Goal: Task Accomplishment & Management: Complete application form

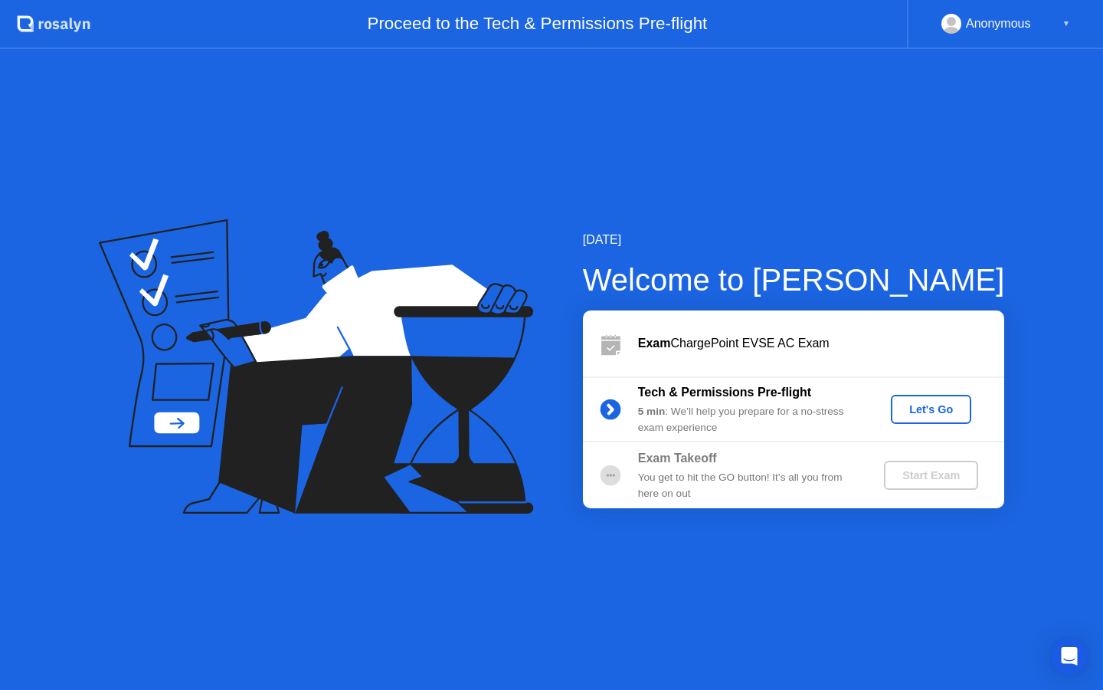
click at [915, 411] on div "Let's Go" at bounding box center [931, 409] width 68 height 12
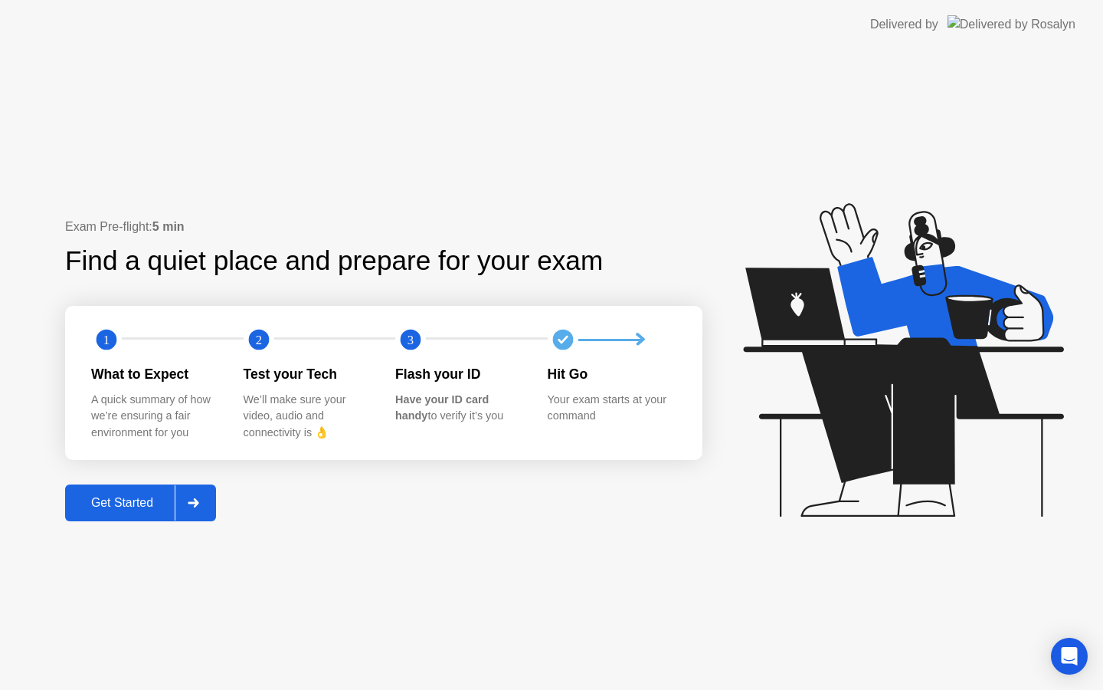
click at [156, 505] on div "Get Started" at bounding box center [122, 503] width 105 height 14
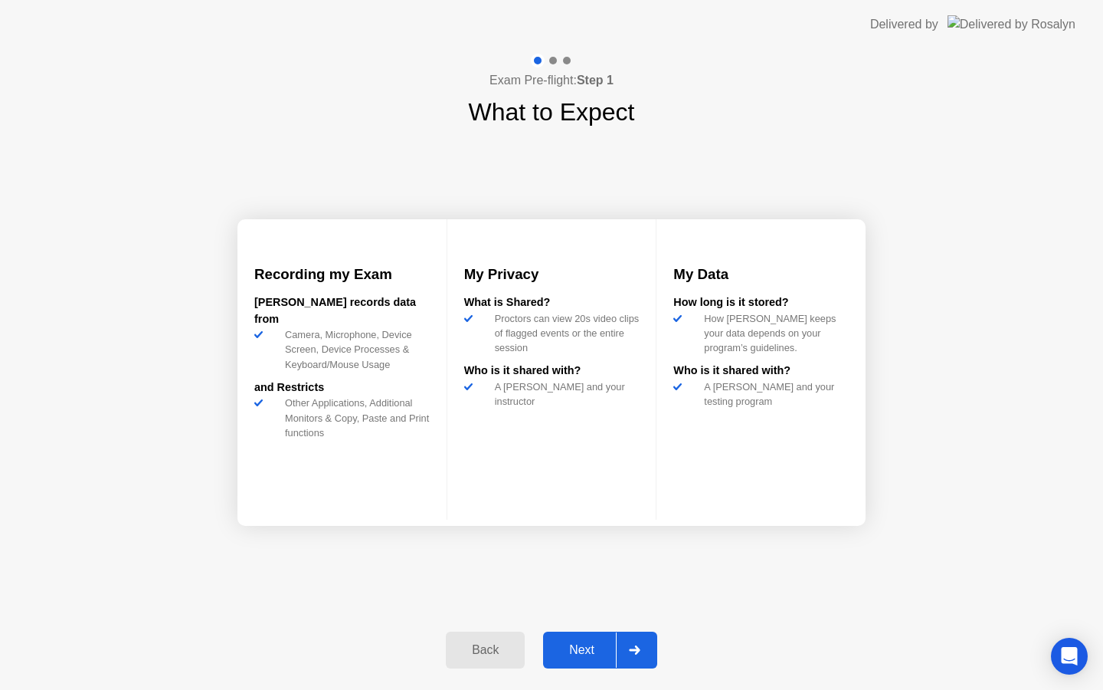
click at [601, 644] on div "Next" at bounding box center [582, 650] width 68 height 14
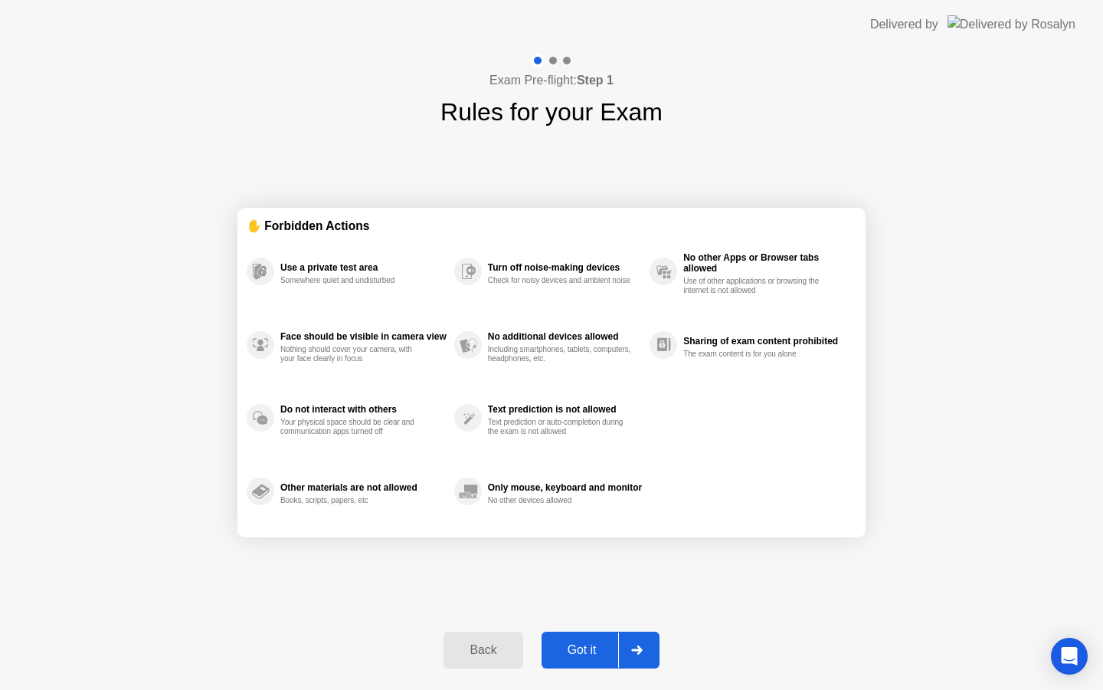
click at [601, 644] on div "Got it" at bounding box center [582, 650] width 72 height 14
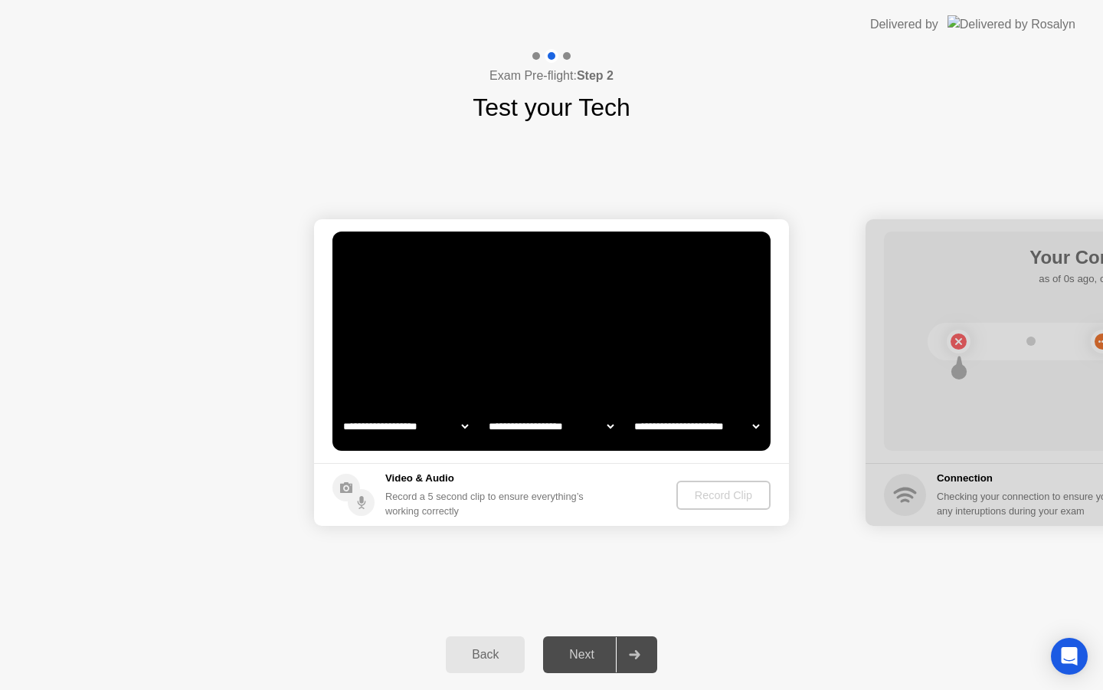
select select "**********"
select select "*******"
click at [709, 497] on div "Record Clip" at bounding box center [724, 495] width 82 height 12
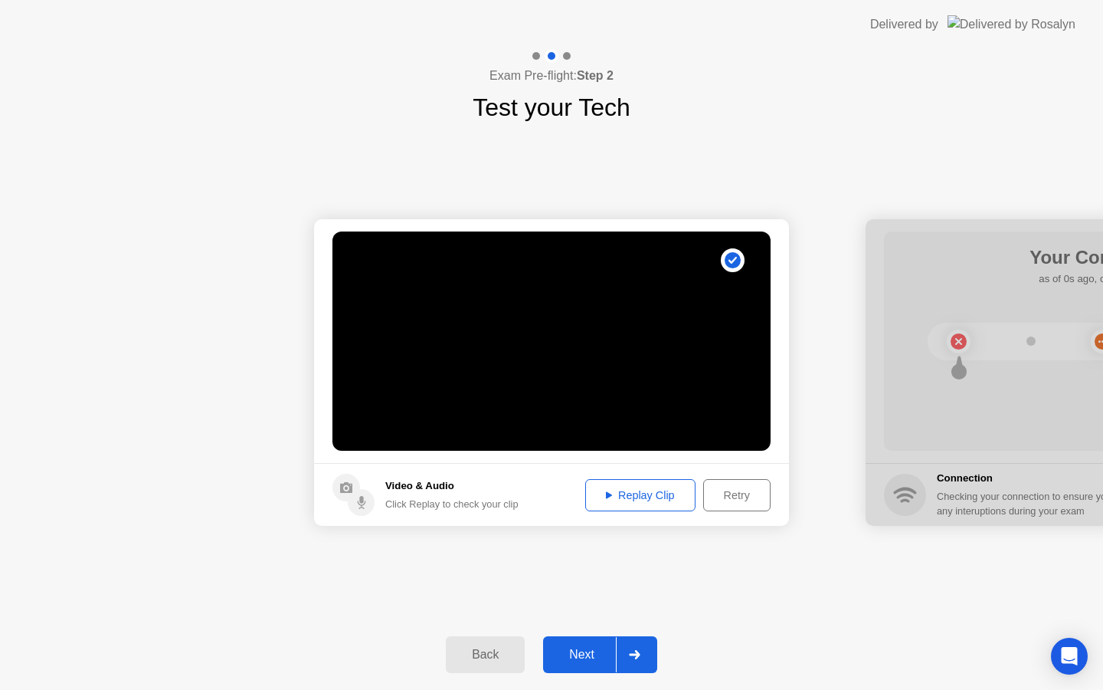
click at [582, 659] on div "Next" at bounding box center [582, 654] width 68 height 14
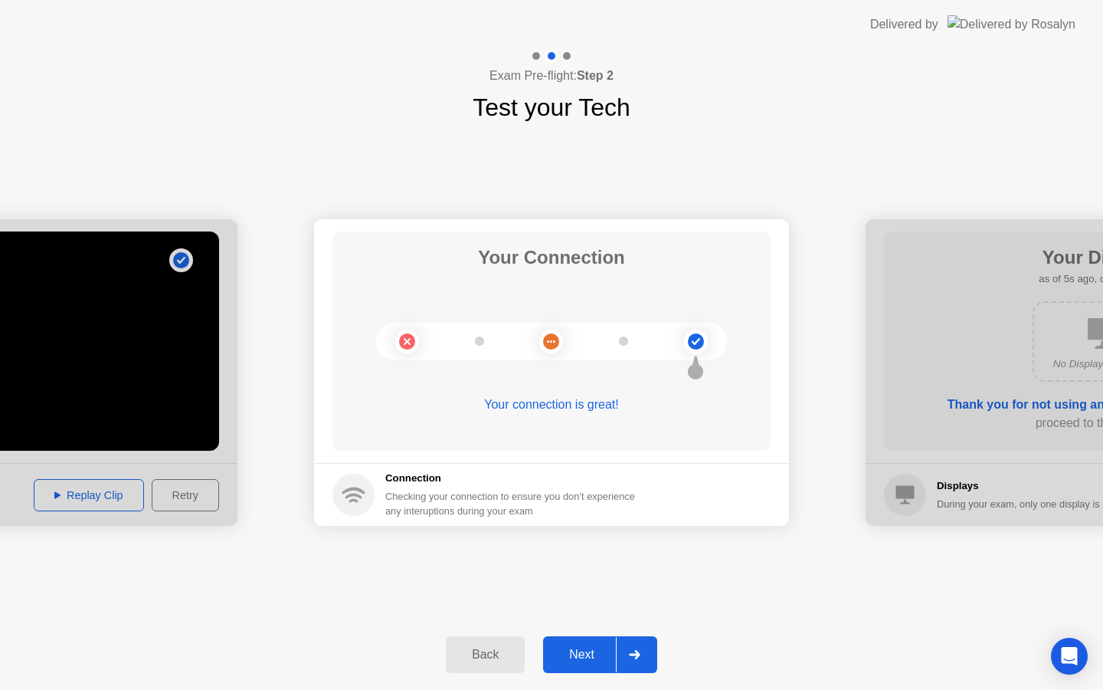
click at [592, 655] on div "Next" at bounding box center [582, 654] width 68 height 14
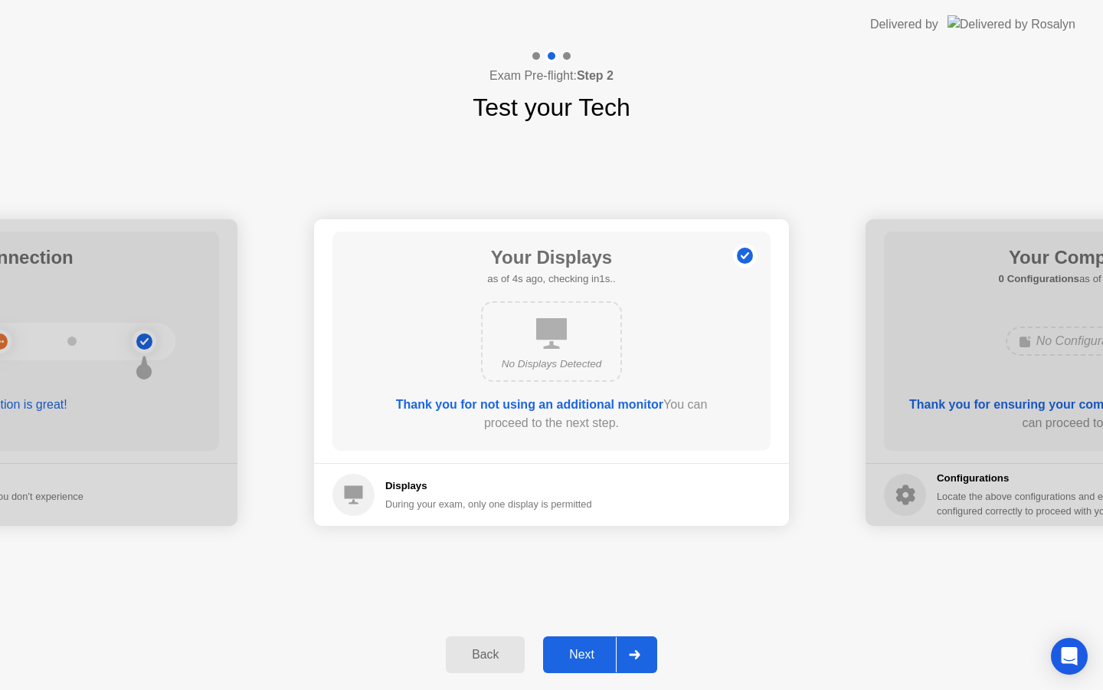
click at [592, 655] on div "Next" at bounding box center [582, 654] width 68 height 14
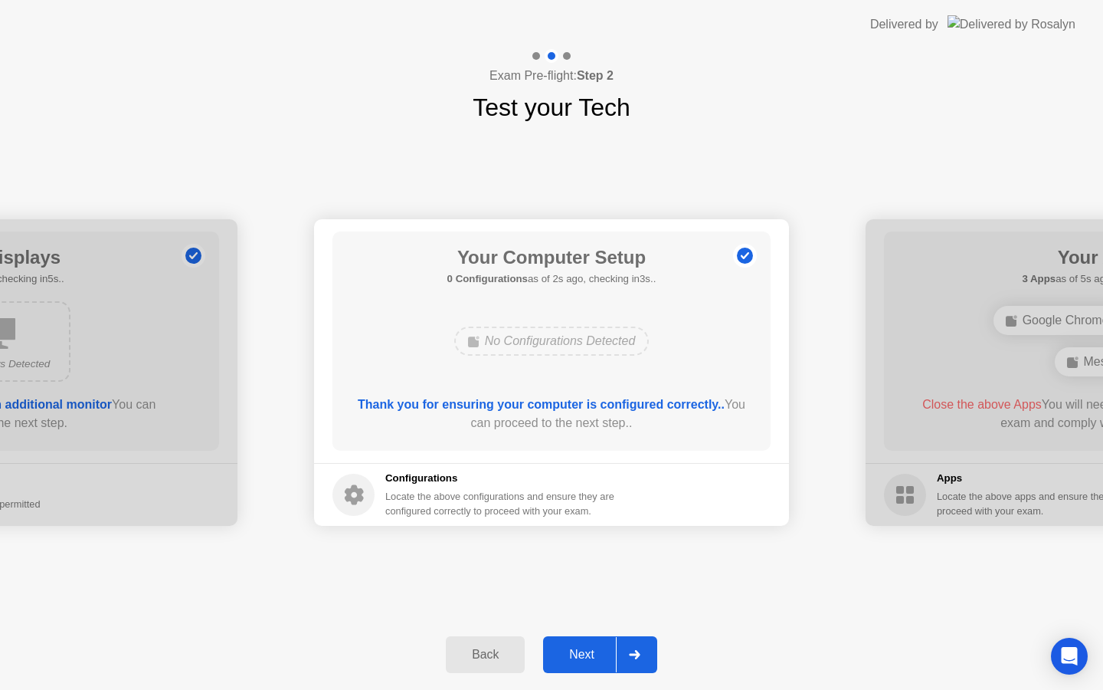
click at [592, 655] on div "Next" at bounding box center [582, 654] width 68 height 14
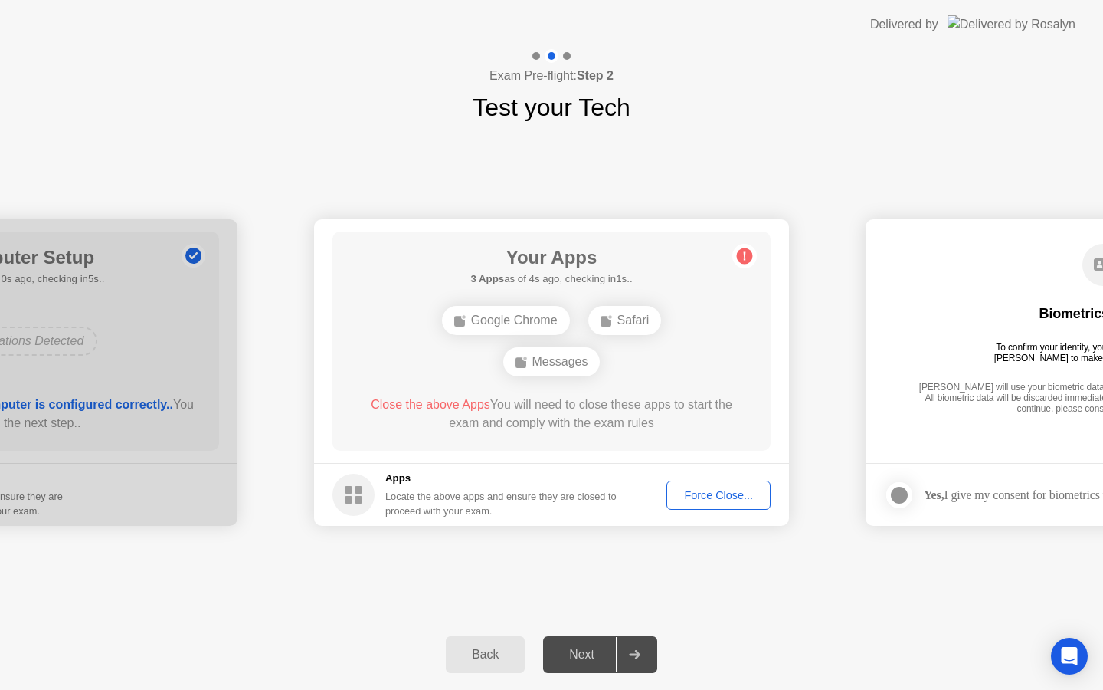
click at [704, 500] on div "Force Close..." at bounding box center [718, 495] width 93 height 12
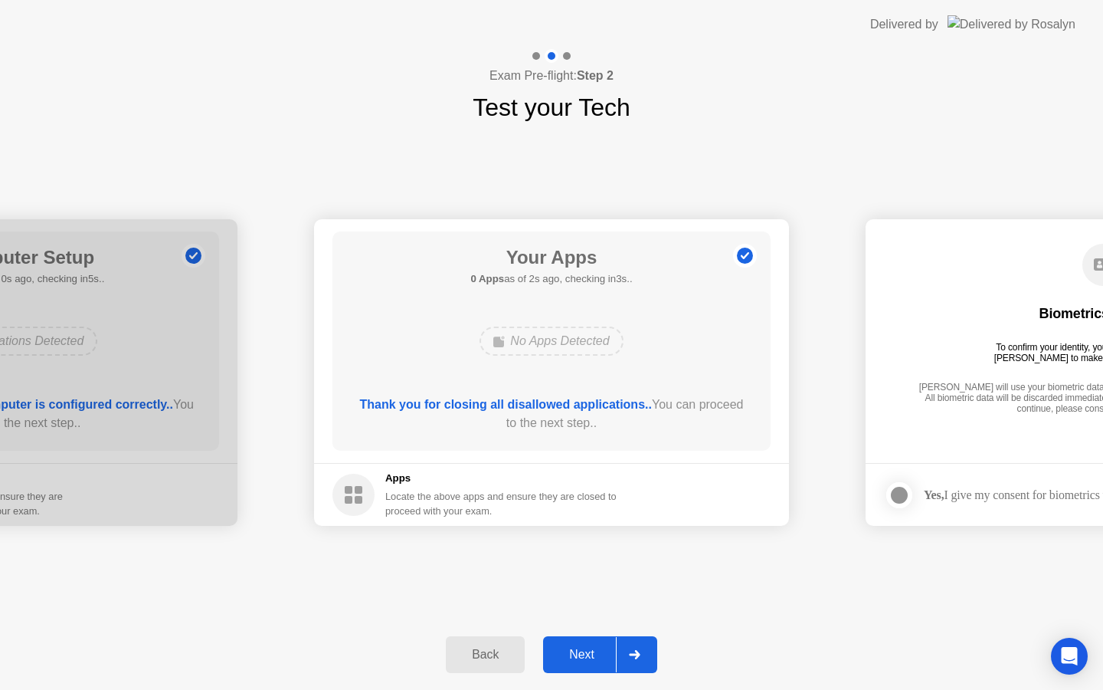
click at [603, 647] on div "Next" at bounding box center [582, 654] width 68 height 14
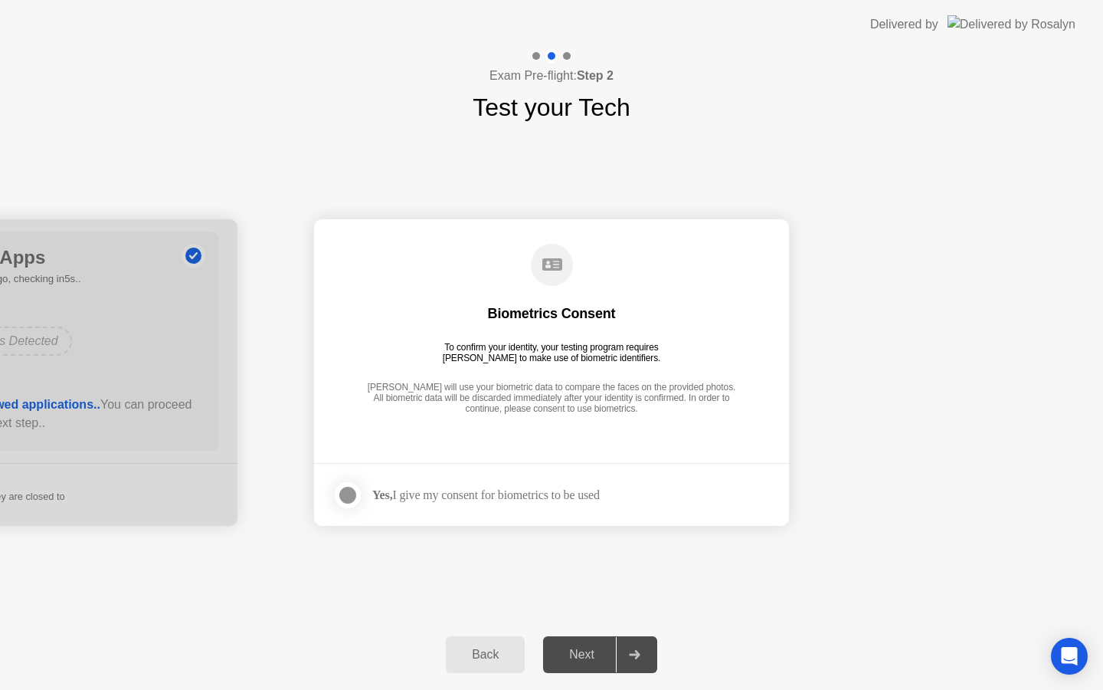
click at [588, 661] on div "Next" at bounding box center [582, 654] width 68 height 14
click at [351, 490] on div at bounding box center [348, 495] width 18 height 18
click at [587, 661] on div "Next" at bounding box center [582, 654] width 68 height 14
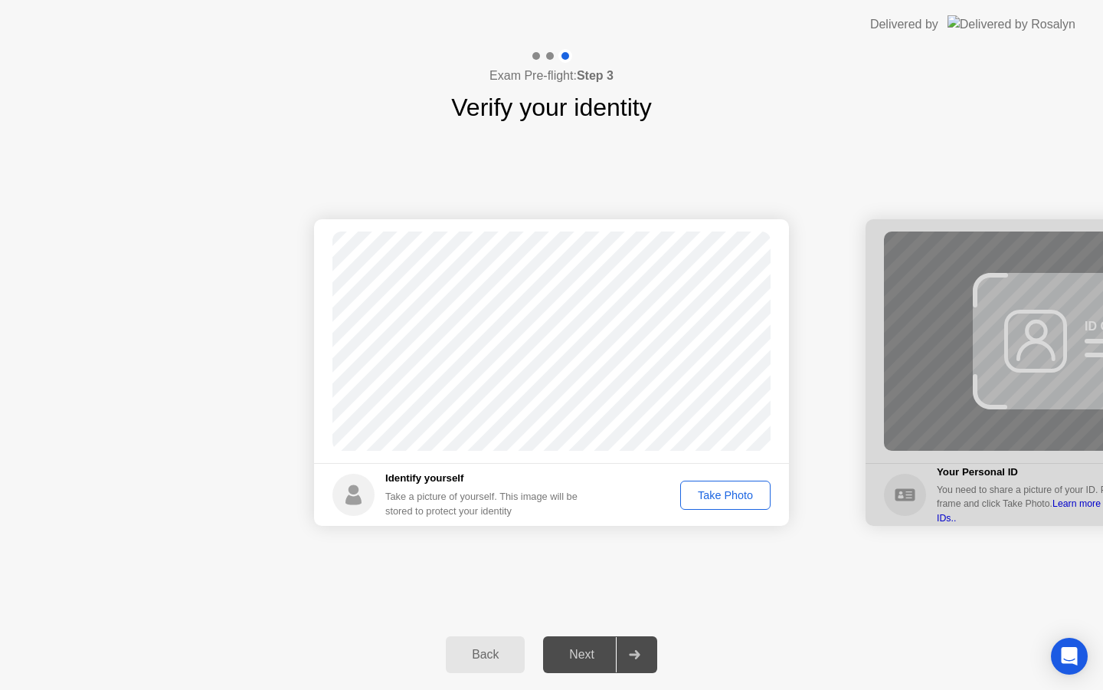
click at [735, 498] on div "Take Photo" at bounding box center [726, 495] width 80 height 12
click at [598, 647] on div "Next" at bounding box center [582, 654] width 68 height 14
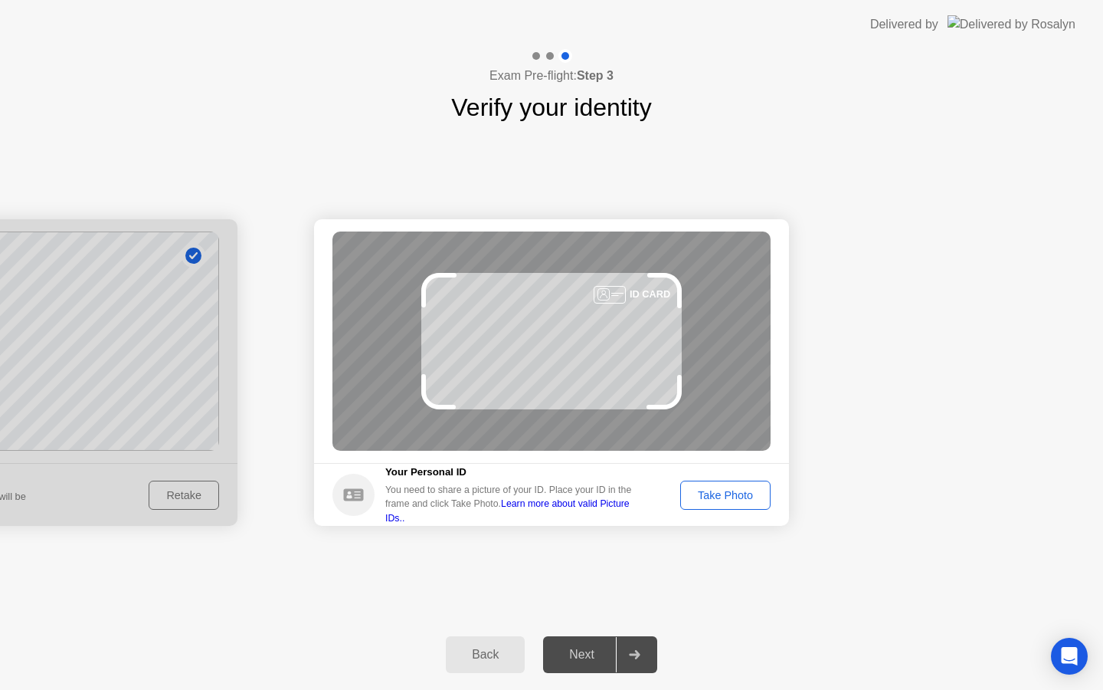
click at [728, 496] on div "Take Photo" at bounding box center [726, 495] width 80 height 12
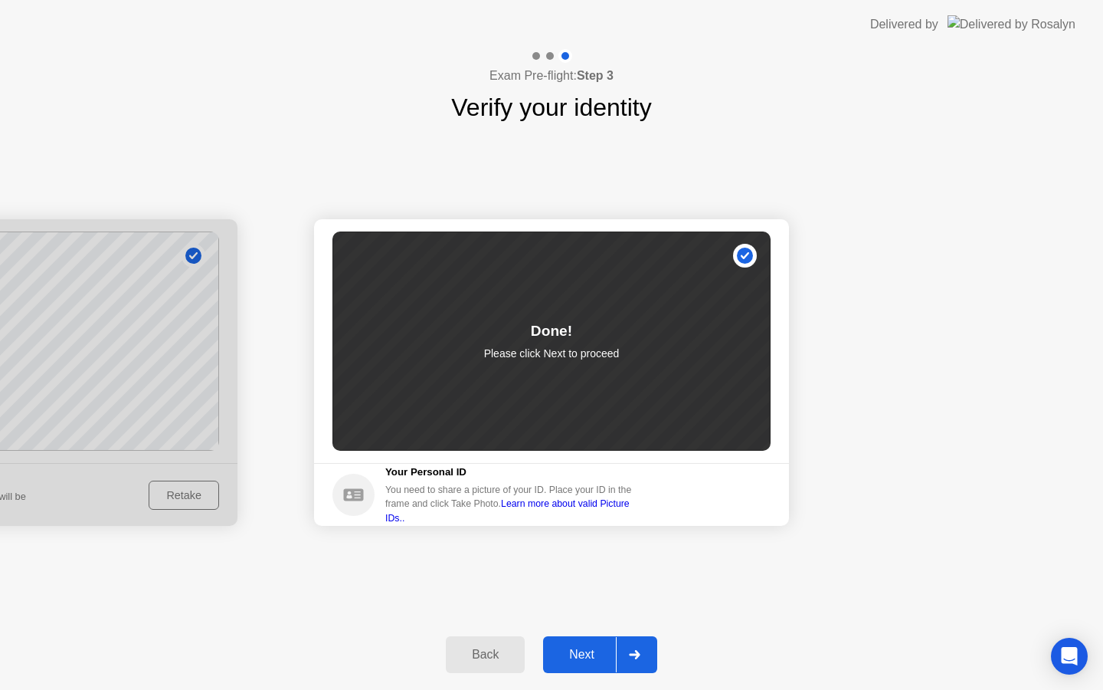
click at [602, 657] on div "Next" at bounding box center [582, 654] width 68 height 14
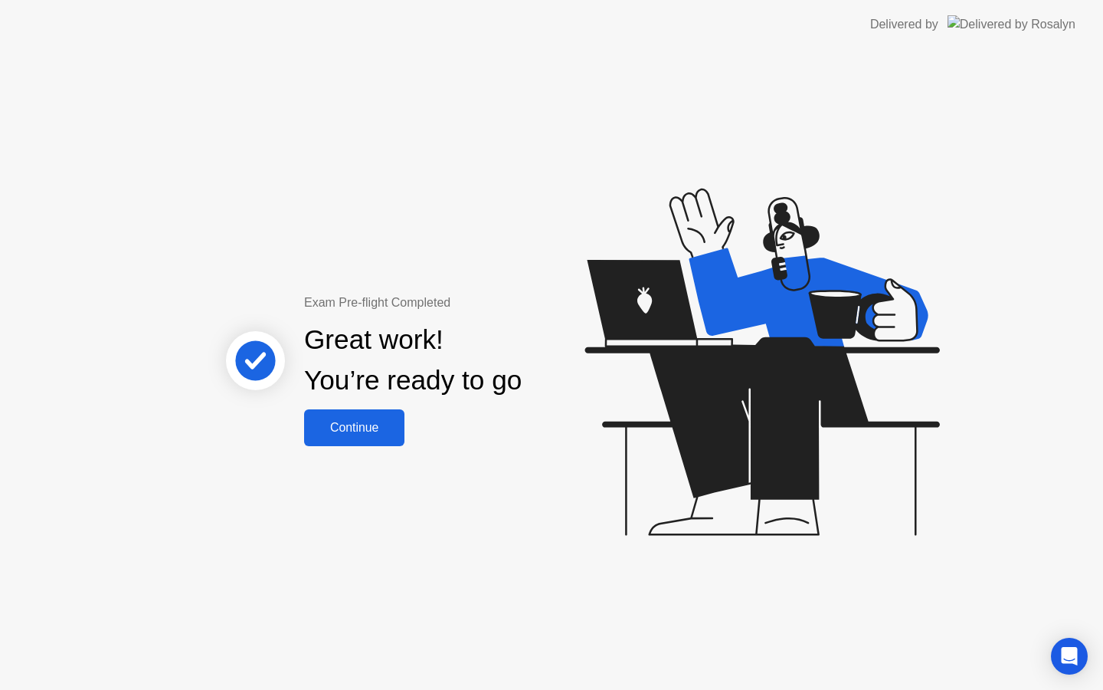
click at [355, 434] on div "Continue" at bounding box center [354, 428] width 91 height 14
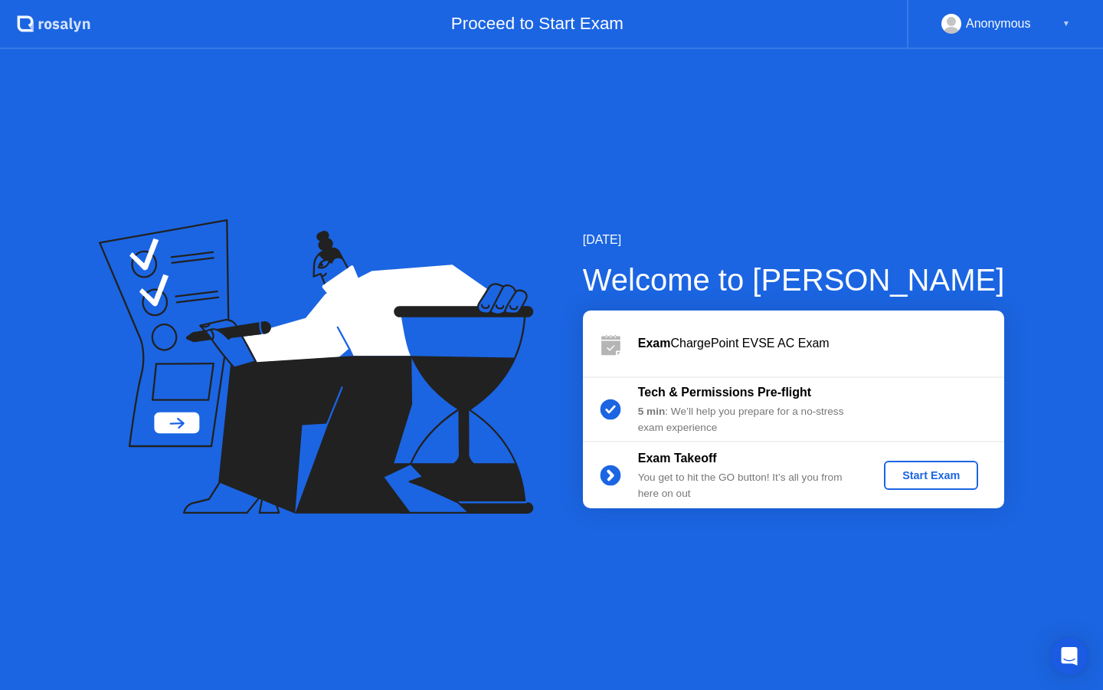
click at [929, 480] on div "Start Exam" at bounding box center [931, 475] width 82 height 12
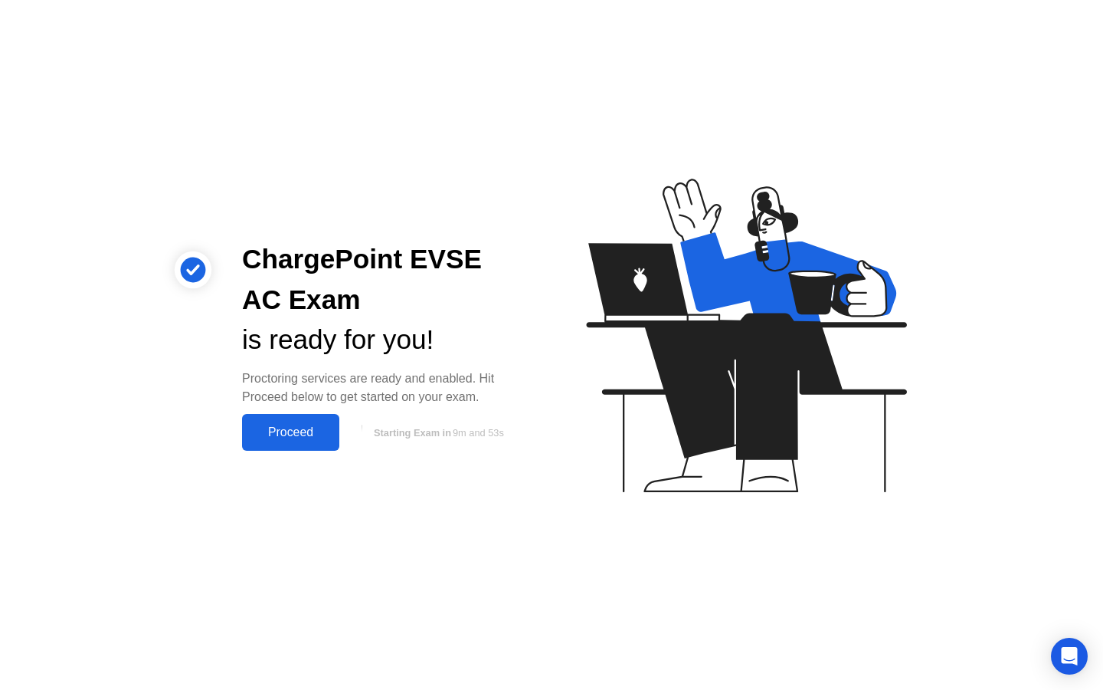
click at [316, 429] on div "Proceed" at bounding box center [291, 432] width 88 height 14
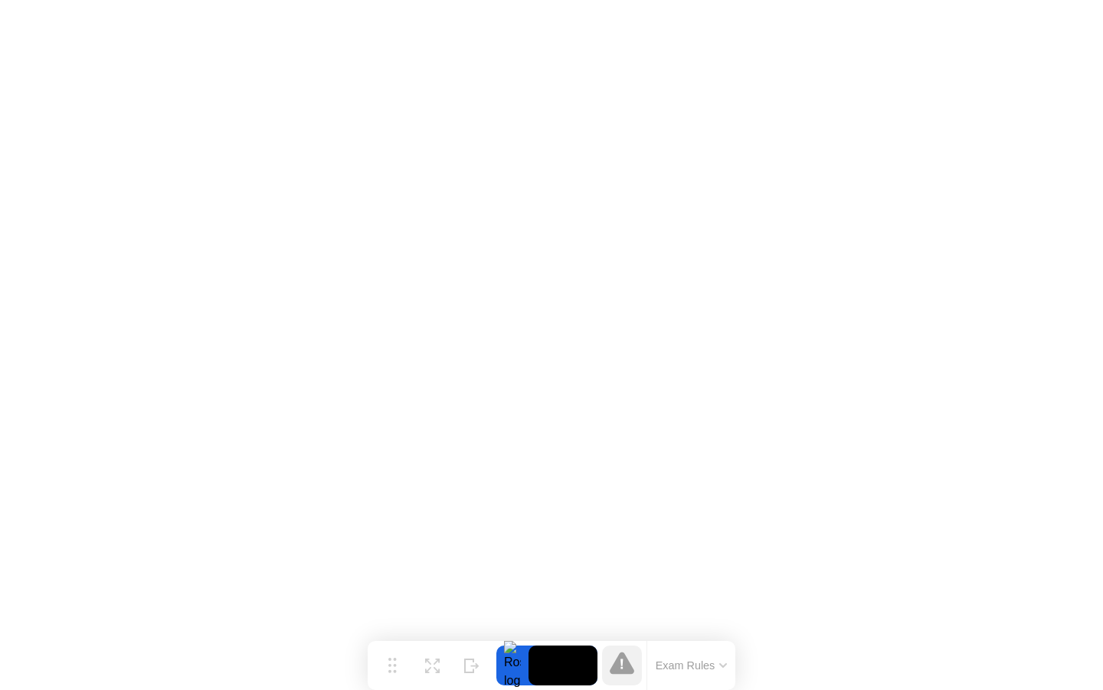
click at [722, 666] on icon at bounding box center [723, 665] width 8 height 5
